Goal: Task Accomplishment & Management: Manage account settings

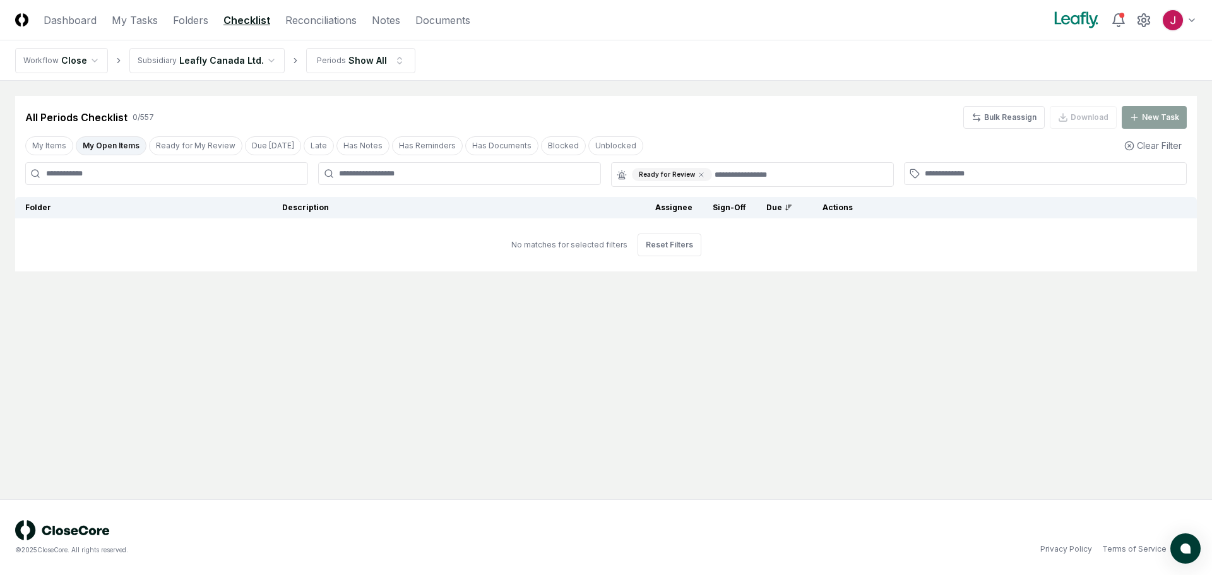
click at [257, 58] on html "CloseCore Dashboard My Tasks Folders Checklist Reconciliations Notes Documents …" at bounding box center [606, 287] width 1212 height 575
click at [114, 143] on button "My Open Items" at bounding box center [111, 145] width 71 height 19
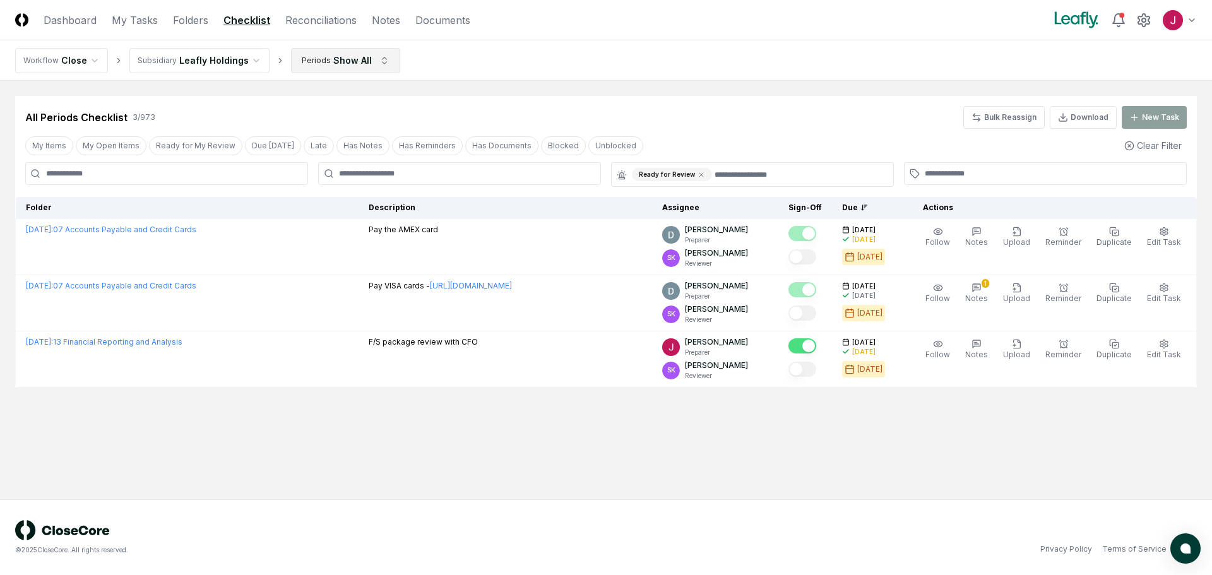
click at [367, 56] on html "CloseCore Dashboard My Tasks Folders Checklist Reconciliations Notes Documents …" at bounding box center [606, 287] width 1212 height 575
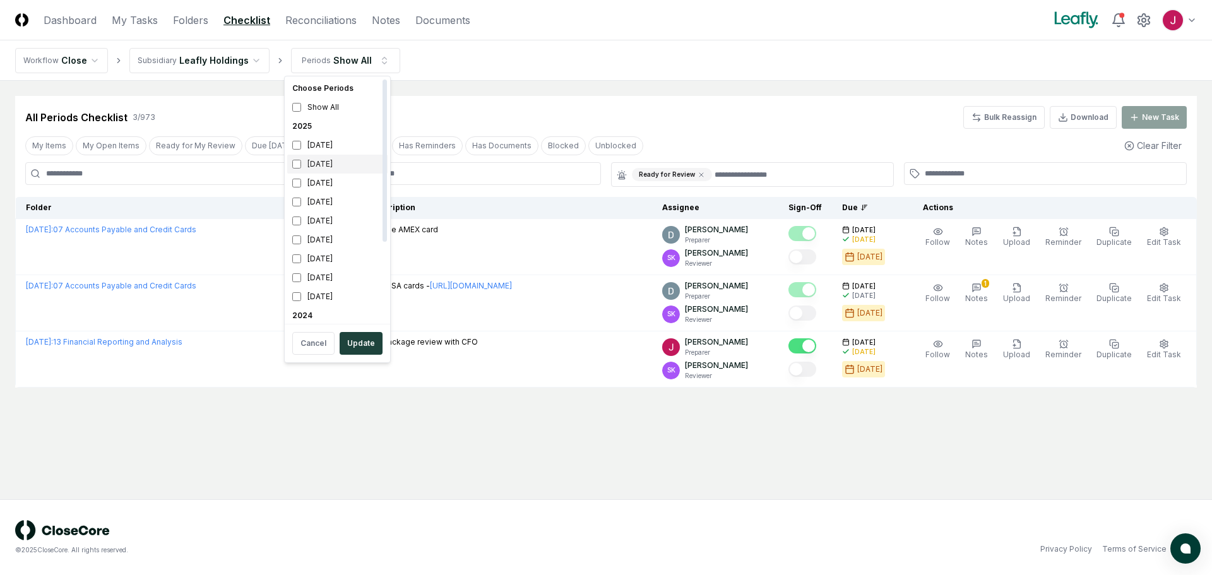
click at [325, 161] on div "[DATE]" at bounding box center [337, 164] width 100 height 19
click at [365, 345] on button "Update" at bounding box center [361, 343] width 43 height 23
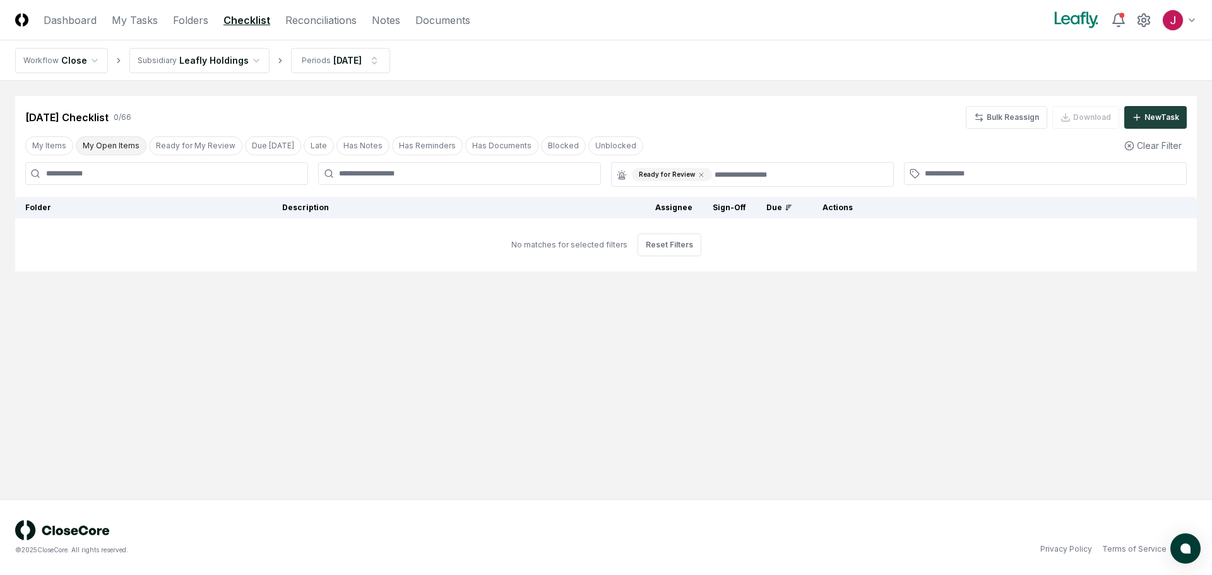
click at [112, 145] on button "My Open Items" at bounding box center [111, 145] width 71 height 19
click at [1151, 147] on button "Clear Filter" at bounding box center [1154, 145] width 68 height 23
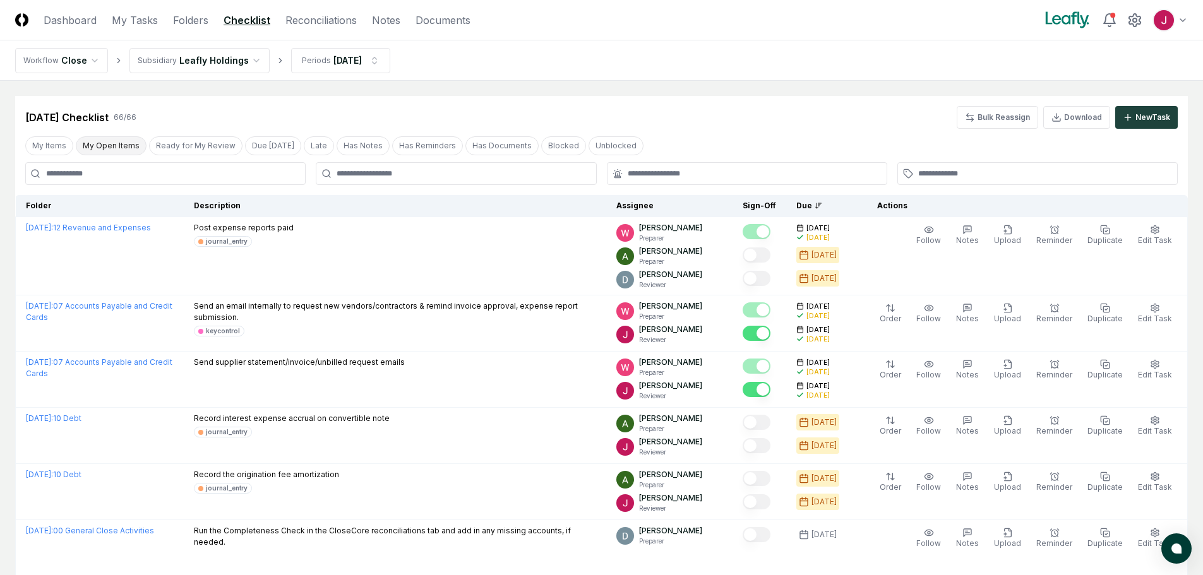
click at [128, 148] on button "My Open Items" at bounding box center [111, 145] width 71 height 19
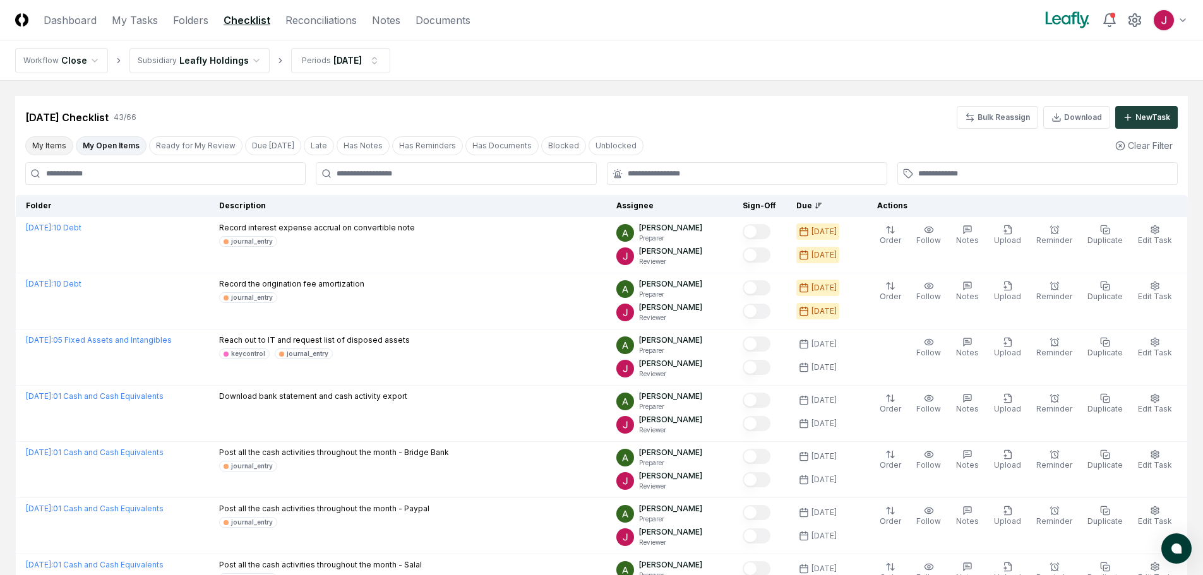
click at [51, 148] on button "My Items" at bounding box center [49, 145] width 48 height 19
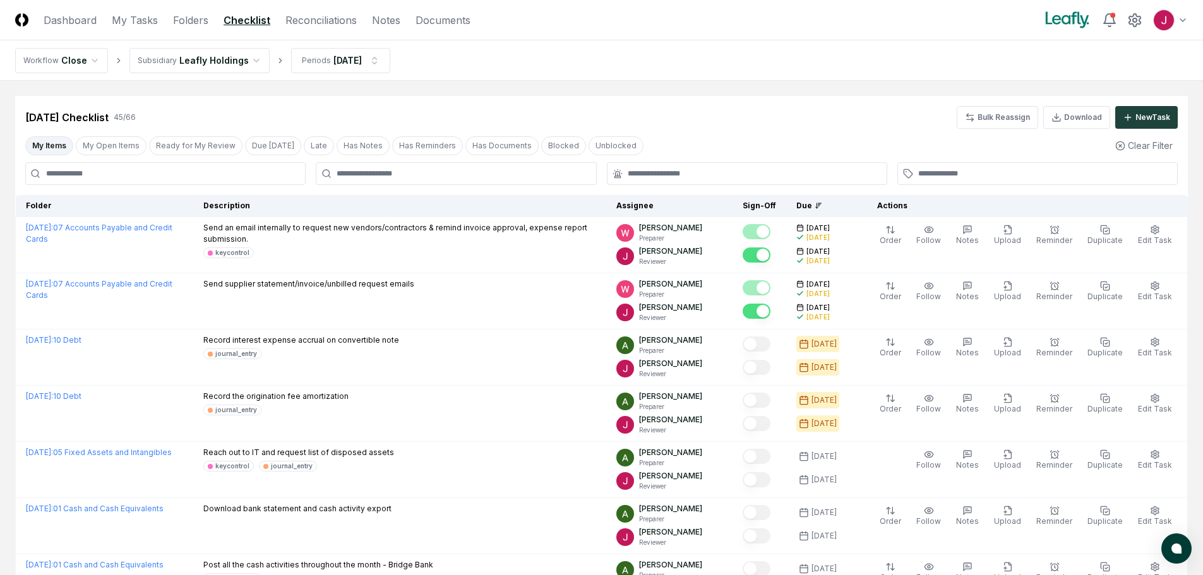
click at [51, 145] on button "My Items" at bounding box center [49, 145] width 48 height 19
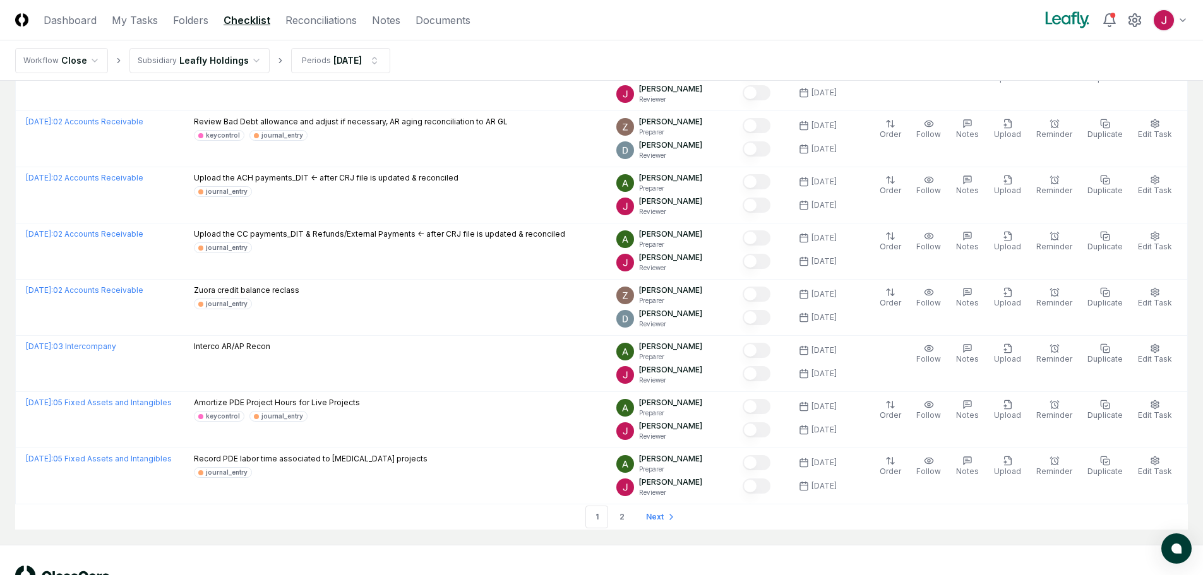
scroll to position [2635, 0]
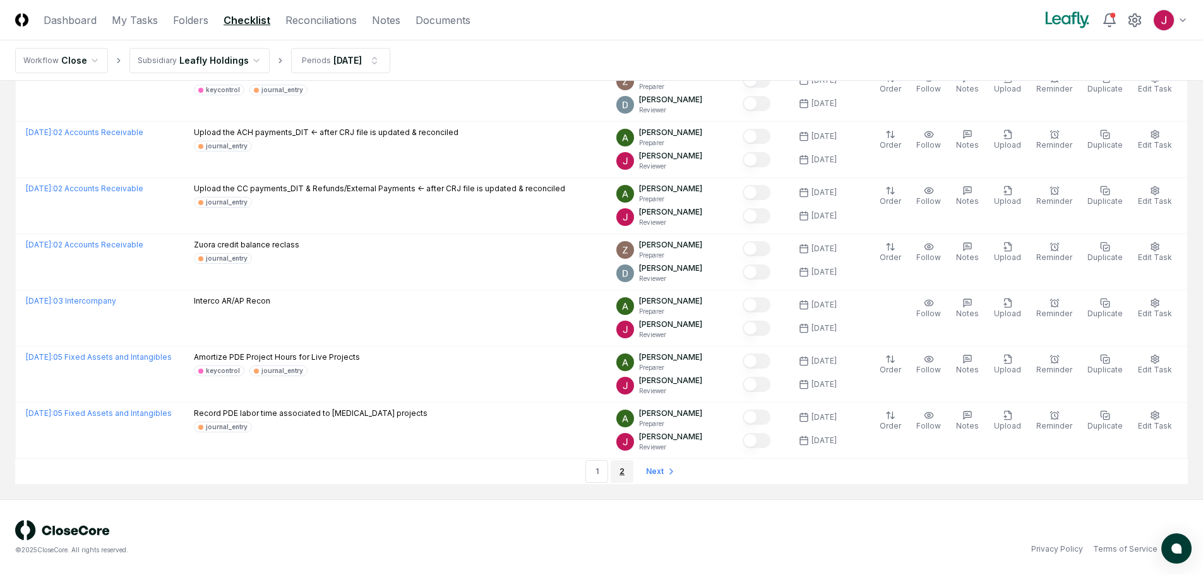
click at [618, 472] on link "2" at bounding box center [622, 471] width 23 height 23
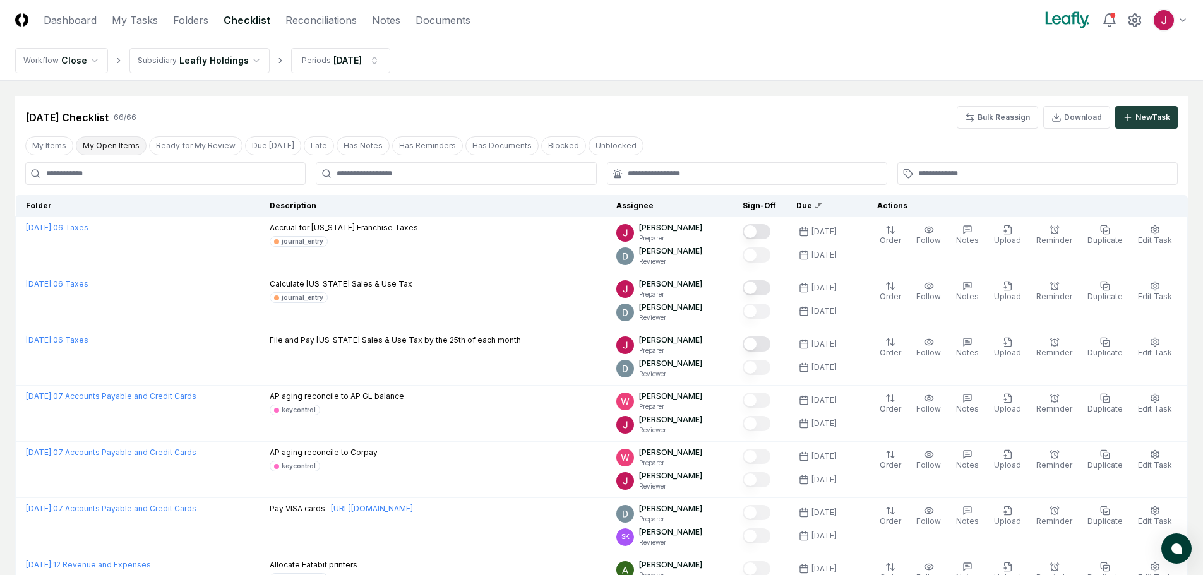
click at [103, 145] on button "My Open Items" at bounding box center [111, 145] width 71 height 19
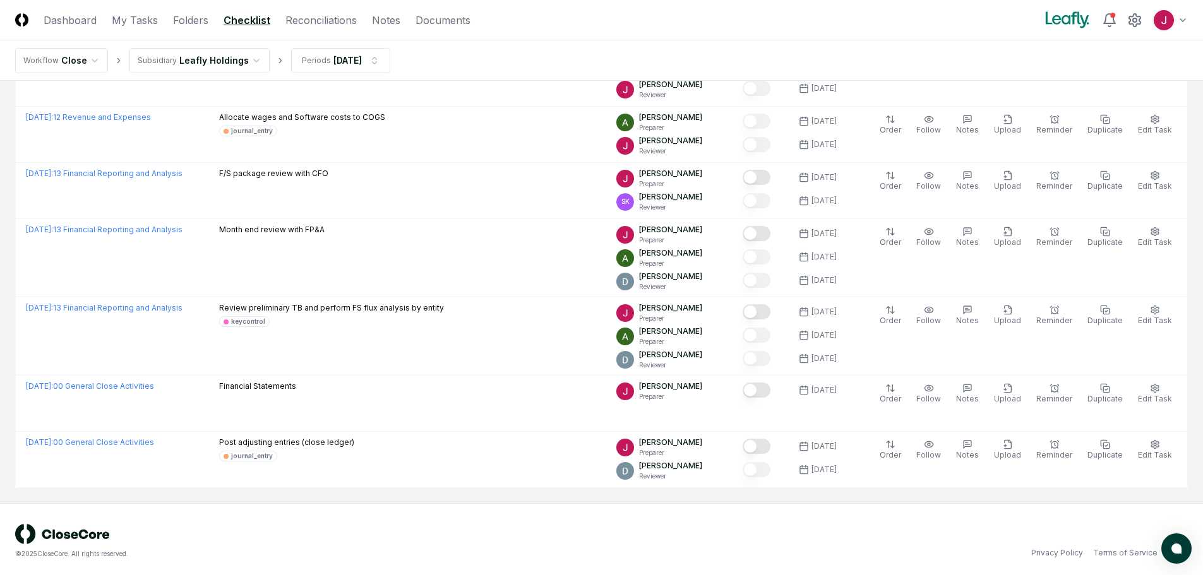
scroll to position [2238, 0]
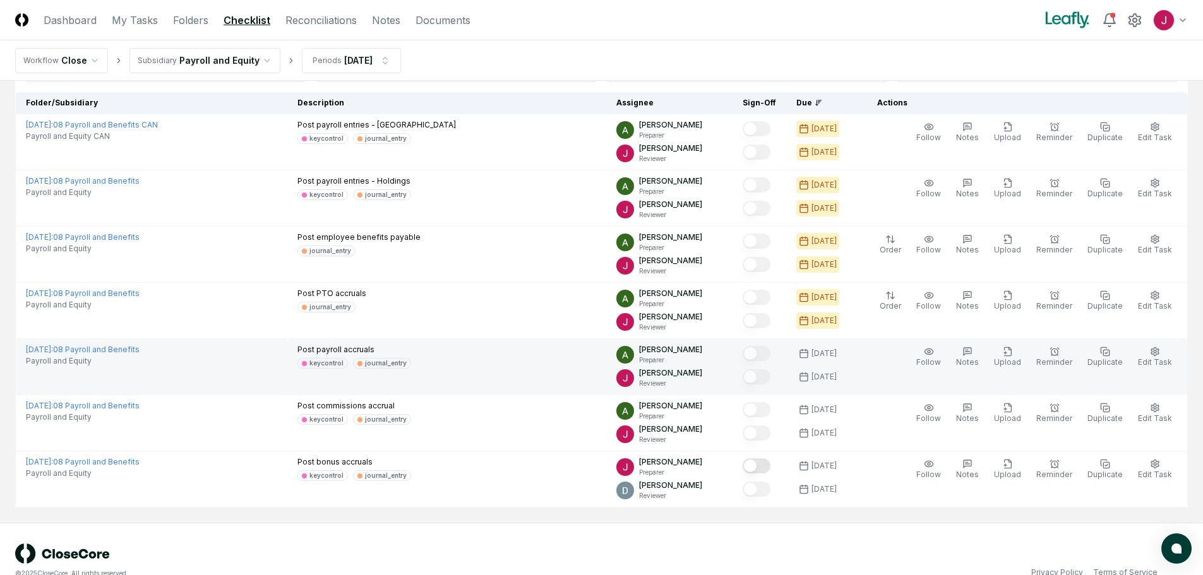
scroll to position [126, 0]
